Goal: Information Seeking & Learning: Learn about a topic

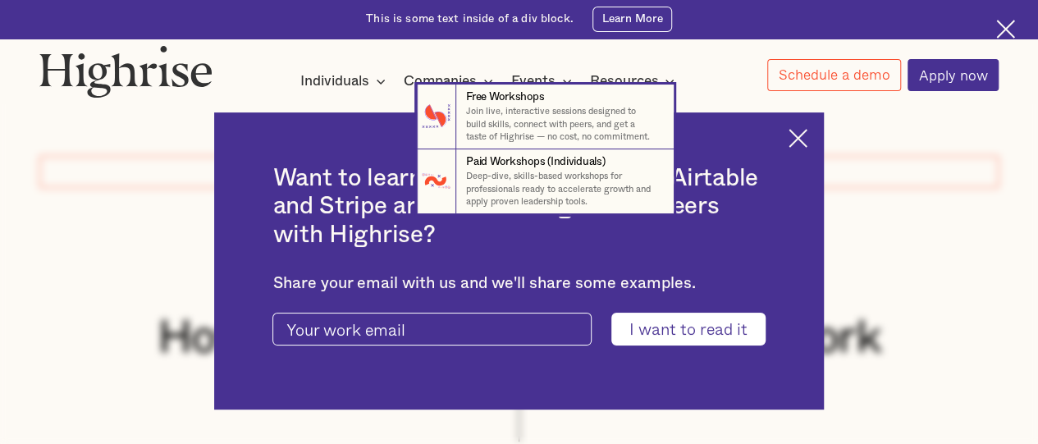
click at [817, 141] on nav "7 Free Workshops Join live, interactive sessions designed to build skills, conn…" at bounding box center [519, 150] width 1036 height 130
click at [794, 140] on nav "7 Free Workshops Join live, interactive sessions designed to build skills, conn…" at bounding box center [519, 150] width 1036 height 130
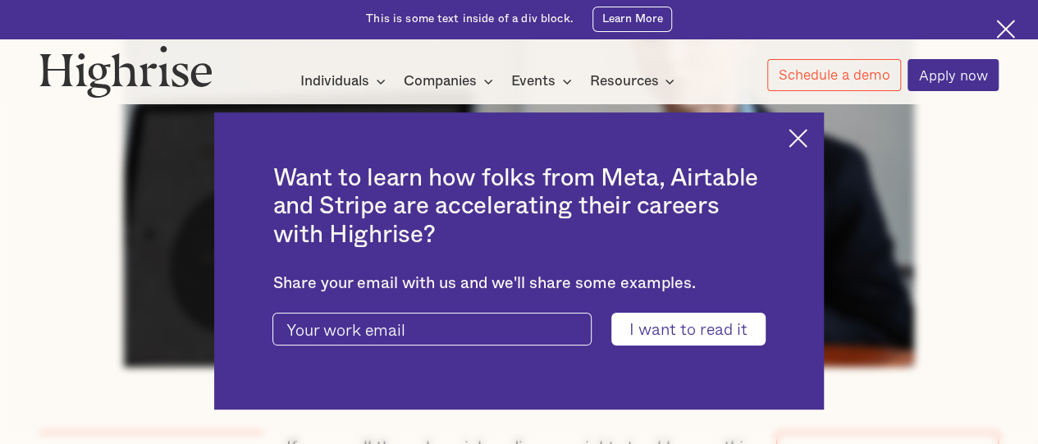
scroll to position [700, 0]
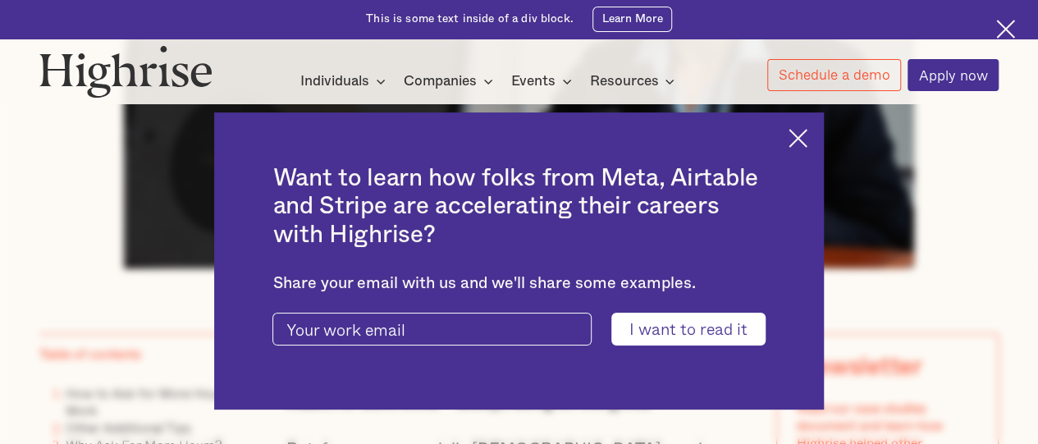
click at [808, 135] on img at bounding box center [798, 138] width 19 height 19
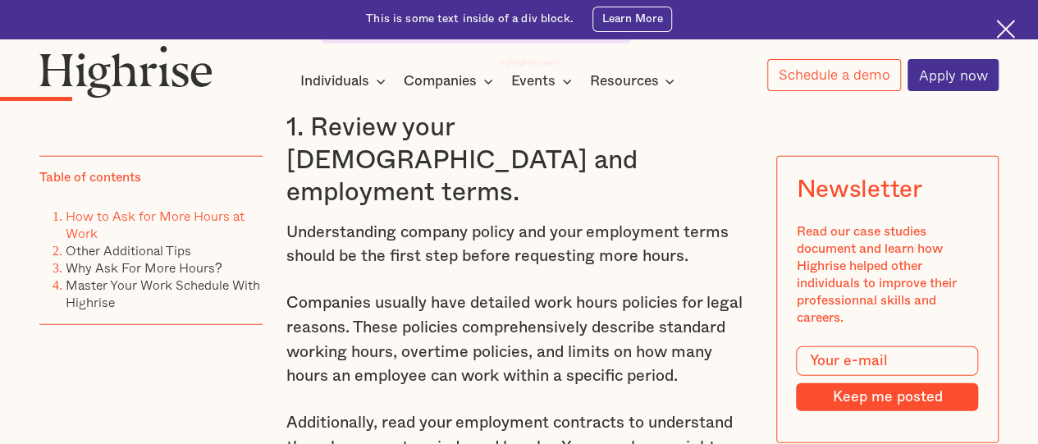
scroll to position [2209, 0]
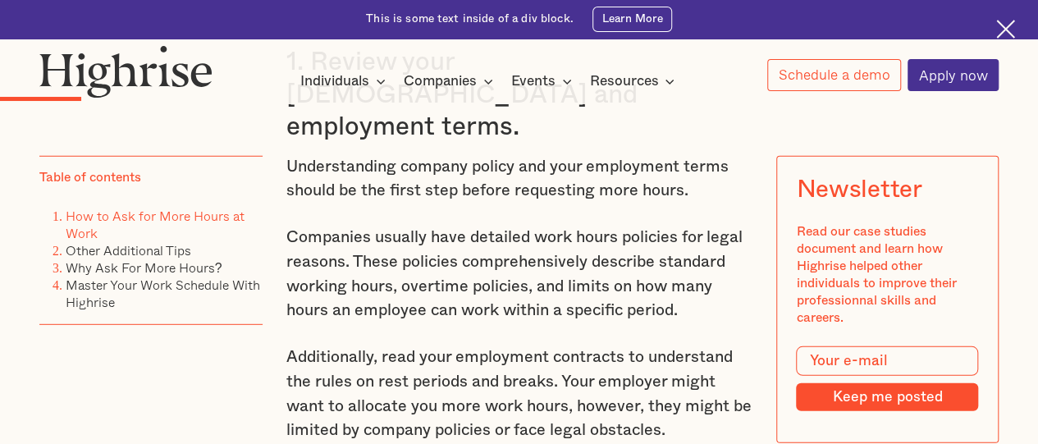
click at [286, 155] on p "Understanding company policy and your employment terms should be the first step…" at bounding box center [519, 179] width 466 height 48
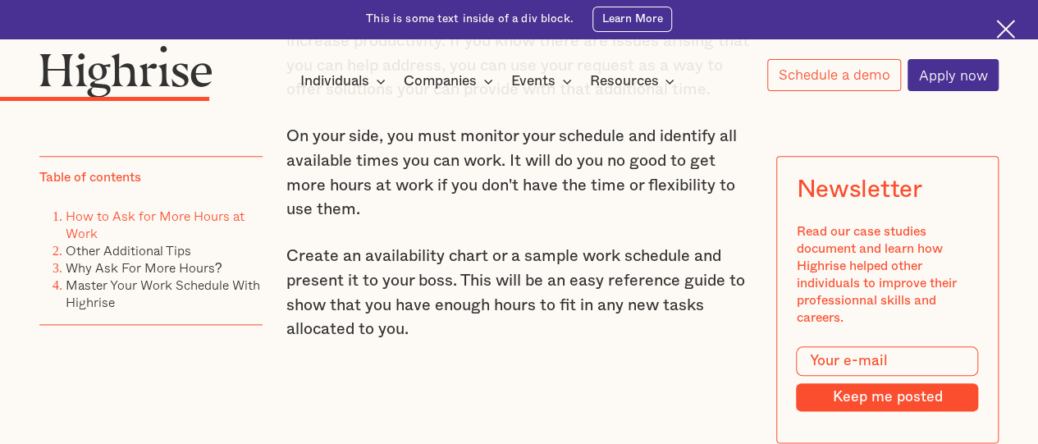
scroll to position [3905, 0]
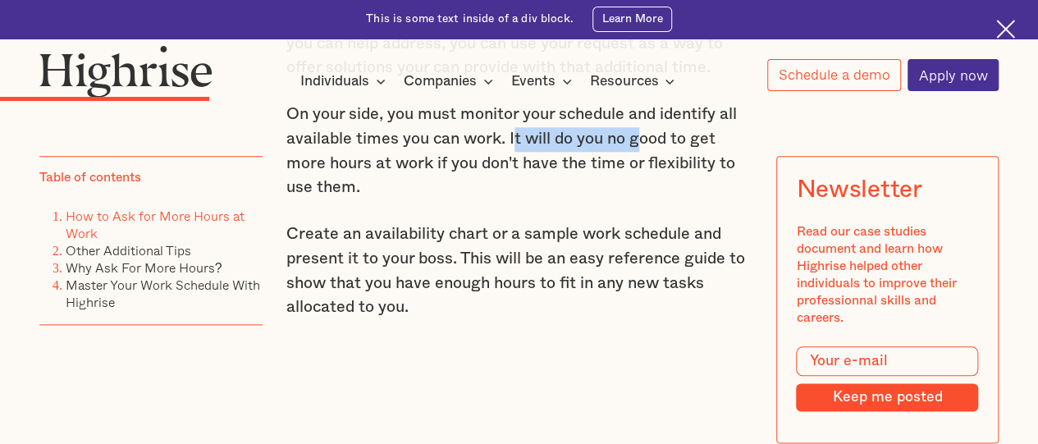
drag, startPoint x: 515, startPoint y: 180, endPoint x: 637, endPoint y: 181, distance: 121.5
click at [637, 181] on p "On your side, you must monitor your schedule and identify all available times y…" at bounding box center [519, 151] width 466 height 97
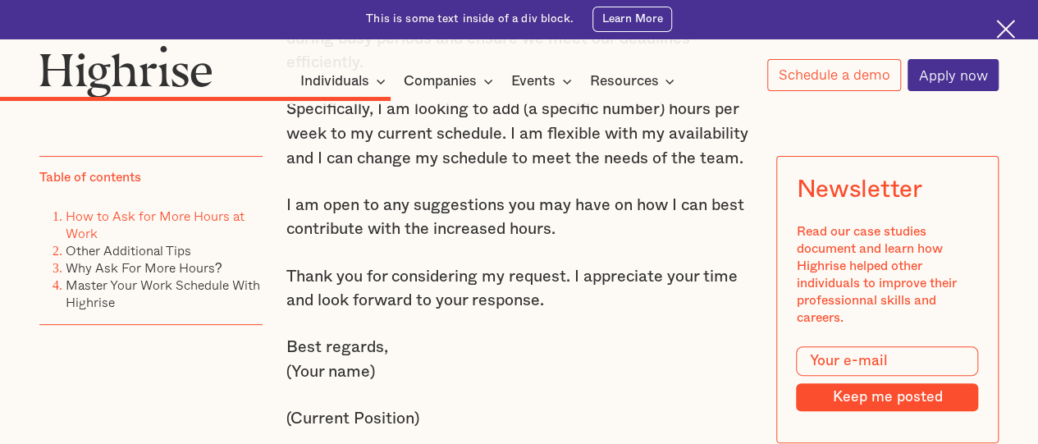
scroll to position [6290, 0]
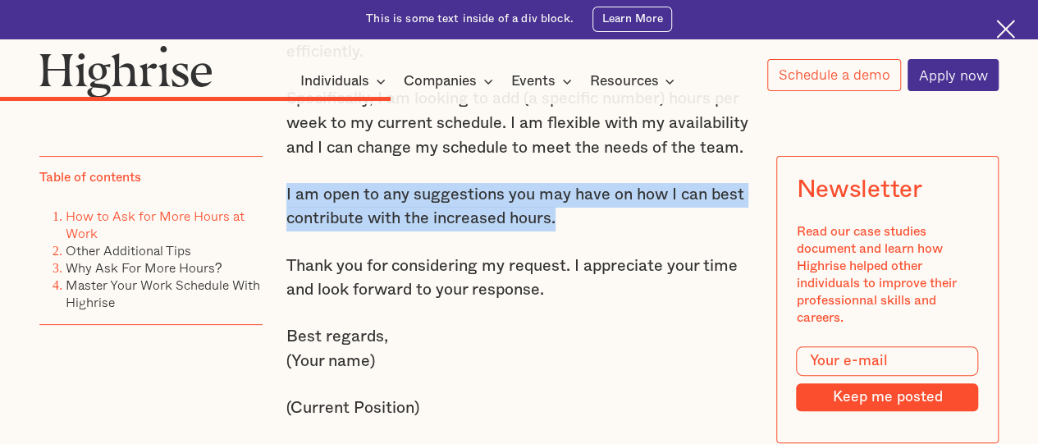
drag, startPoint x: 278, startPoint y: 255, endPoint x: 558, endPoint y: 275, distance: 280.5
copy p "I am open to any suggestions you may have on how I can best contribute with the…"
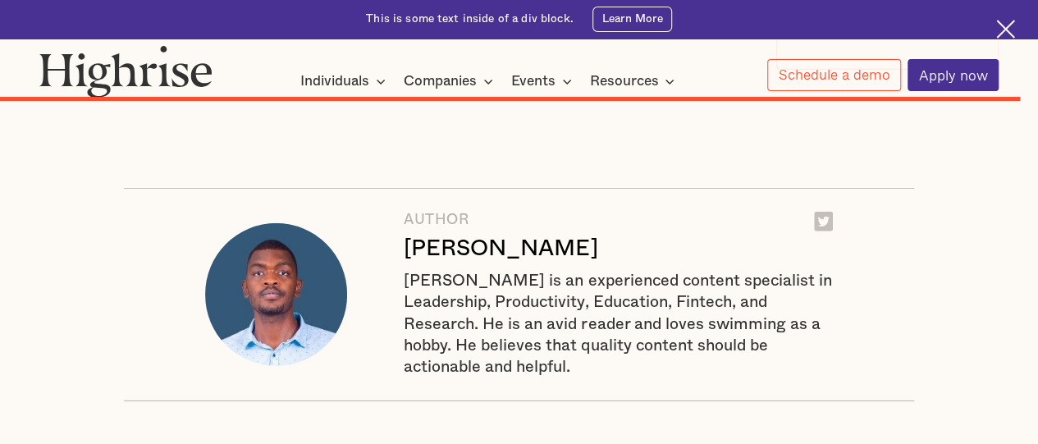
scroll to position [14900, 0]
